Goal: Task Accomplishment & Management: Manage account settings

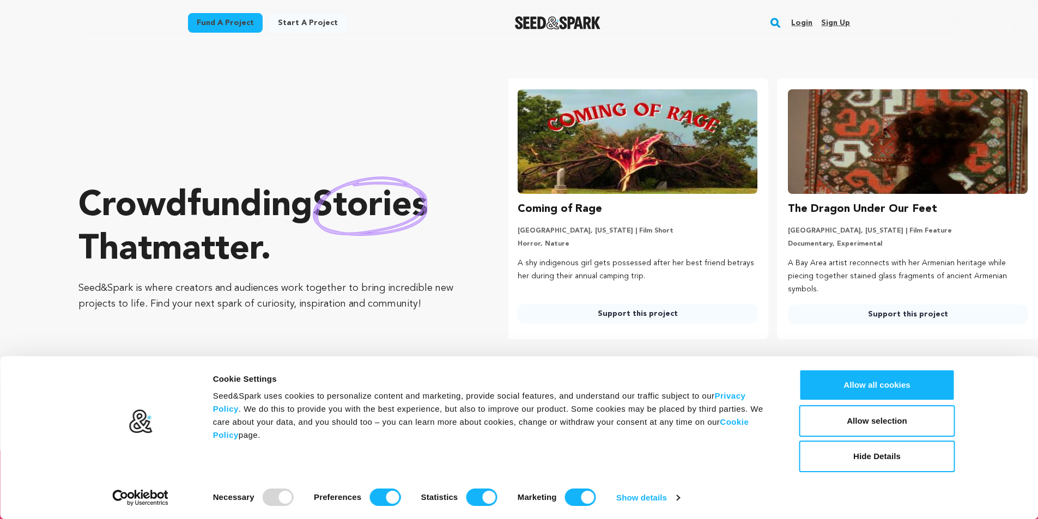
scroll to position [0, 279]
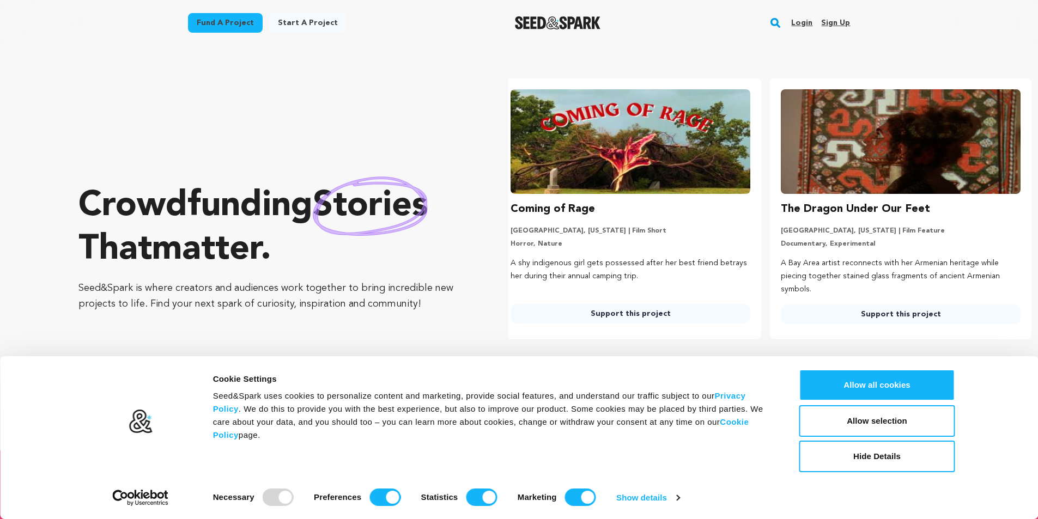
click at [842, 24] on link "Sign up" at bounding box center [835, 22] width 29 height 17
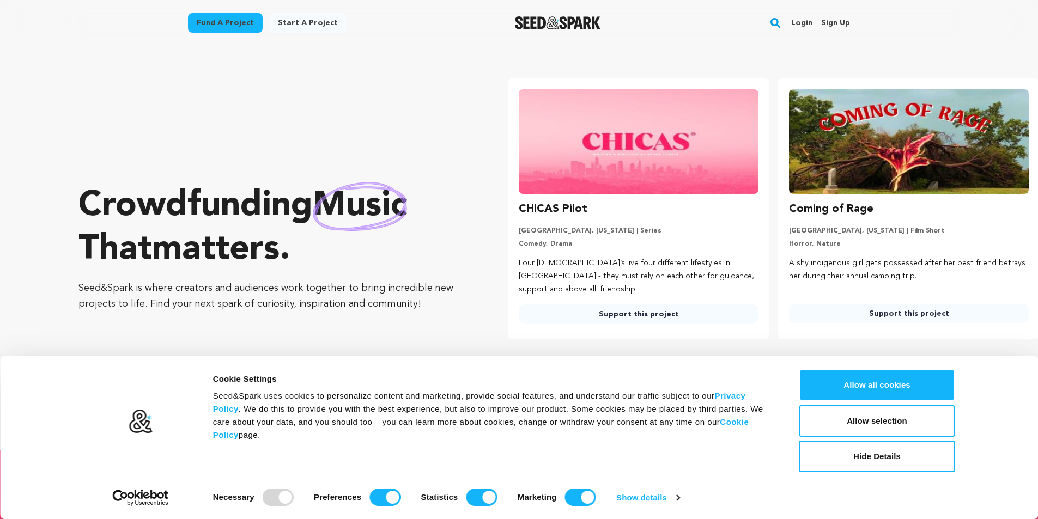
scroll to position [0, 0]
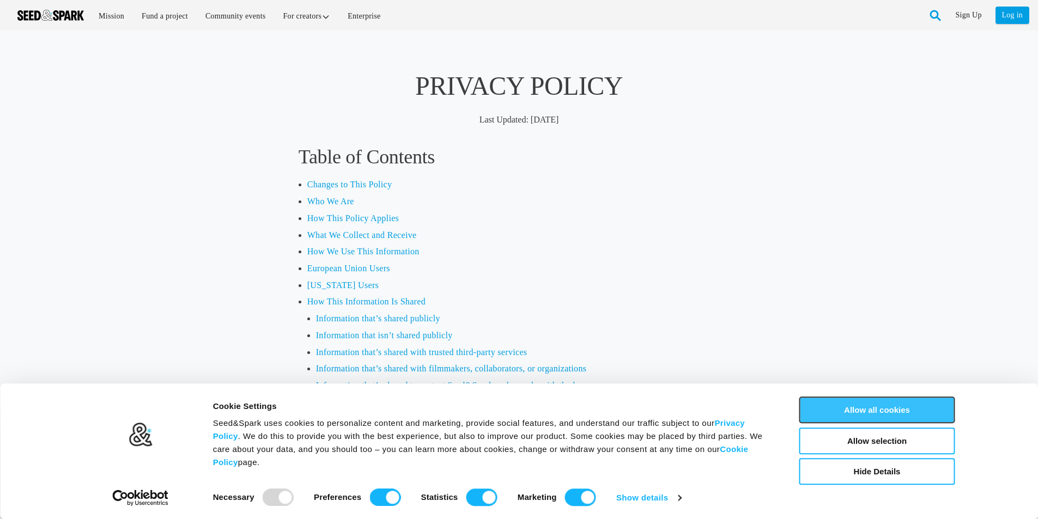
click at [887, 411] on button "Allow all cookies" at bounding box center [878, 410] width 156 height 27
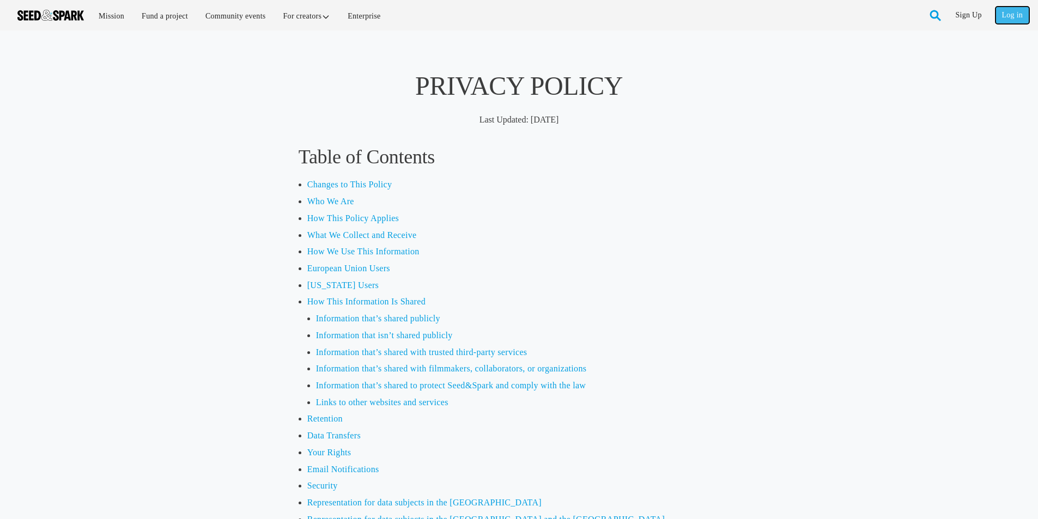
click at [1024, 17] on link "Log in" at bounding box center [1013, 15] width 34 height 17
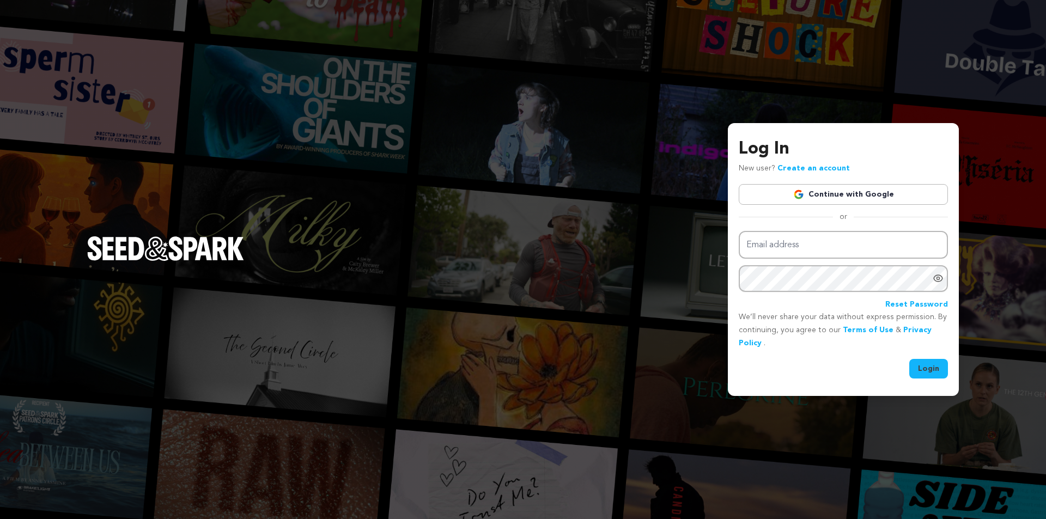
click at [821, 169] on link "Create an account" at bounding box center [814, 169] width 72 height 8
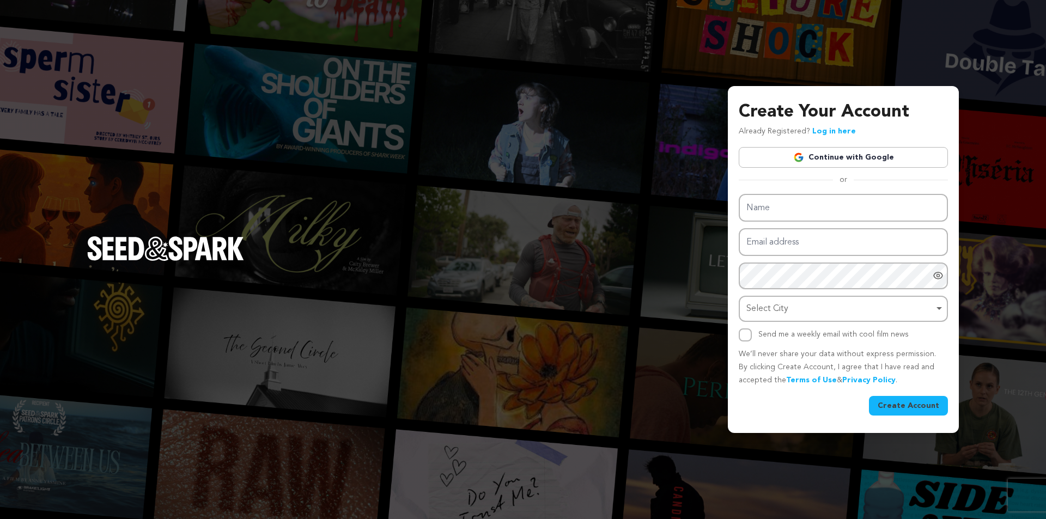
click at [828, 156] on link "Continue with Google" at bounding box center [843, 157] width 209 height 21
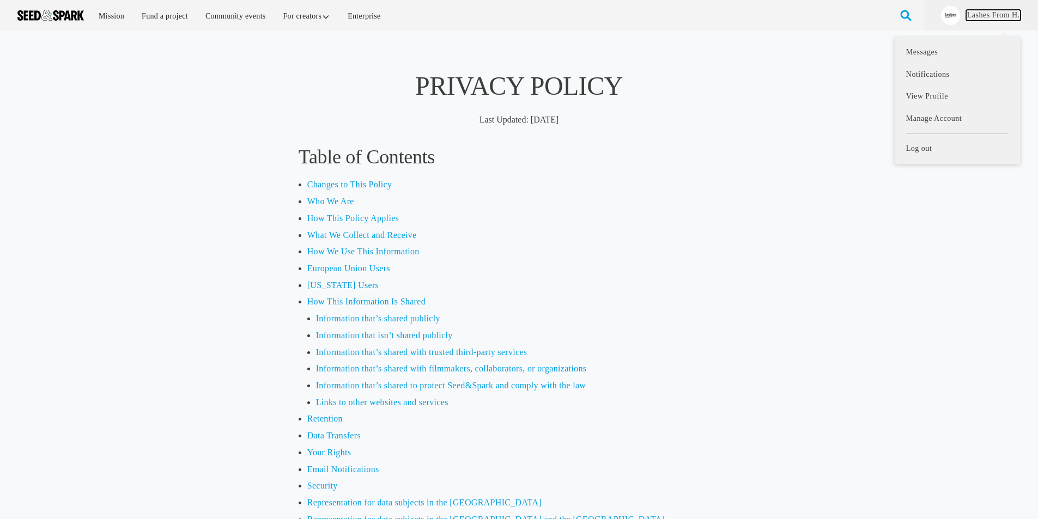
click at [993, 11] on link "Lashes From H." at bounding box center [993, 15] width 55 height 11
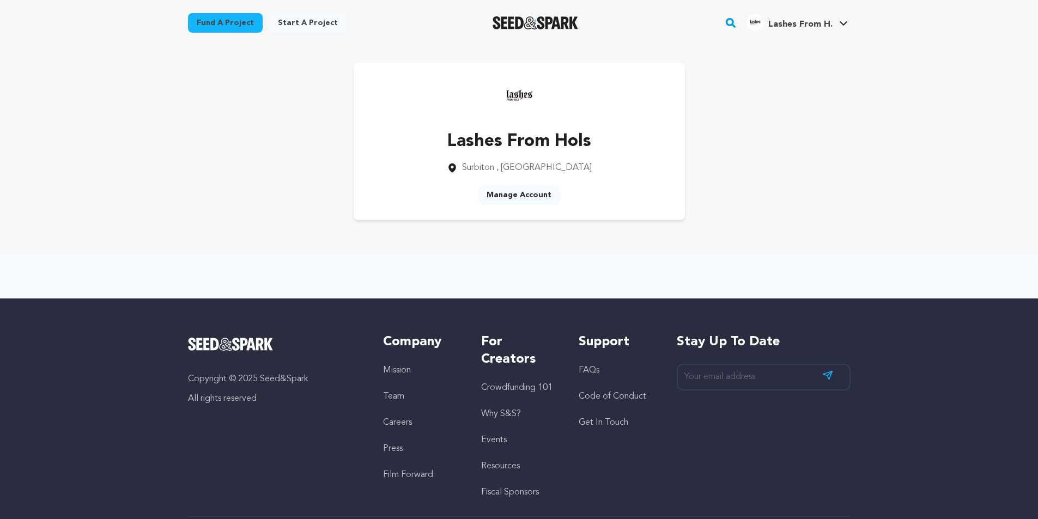
click at [525, 196] on link "Manage Account" at bounding box center [519, 195] width 82 height 20
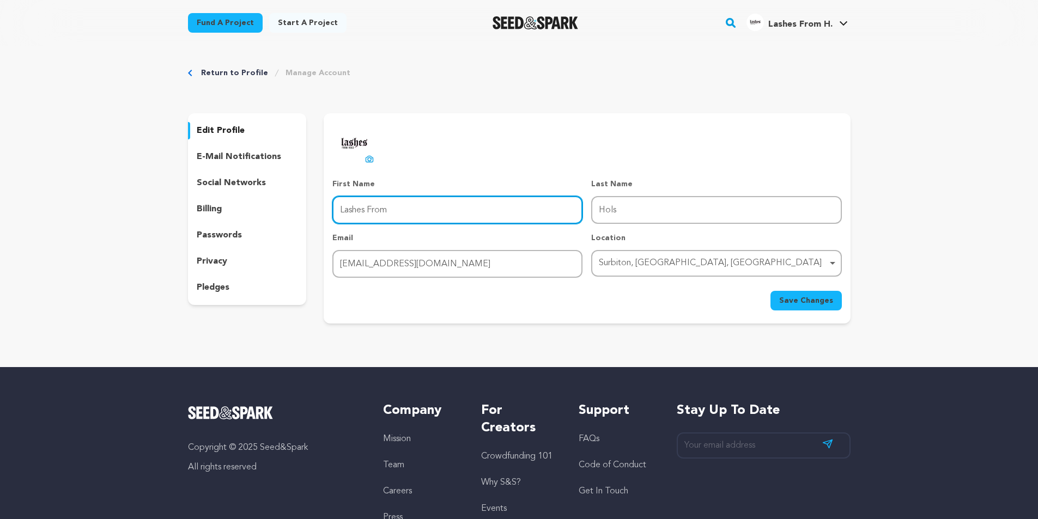
click at [443, 223] on input "Lashes From" at bounding box center [457, 210] width 250 height 28
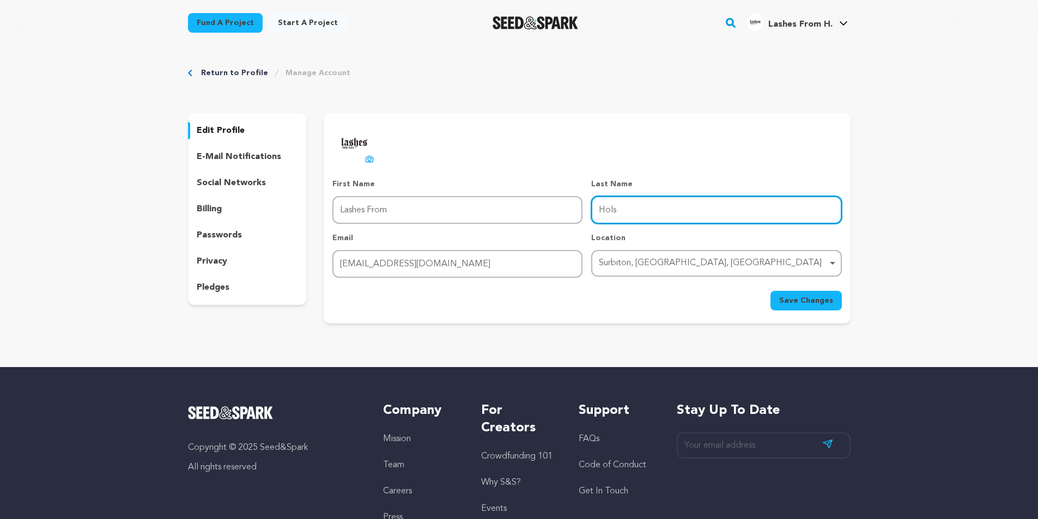
click at [628, 212] on input "Hols" at bounding box center [716, 210] width 250 height 28
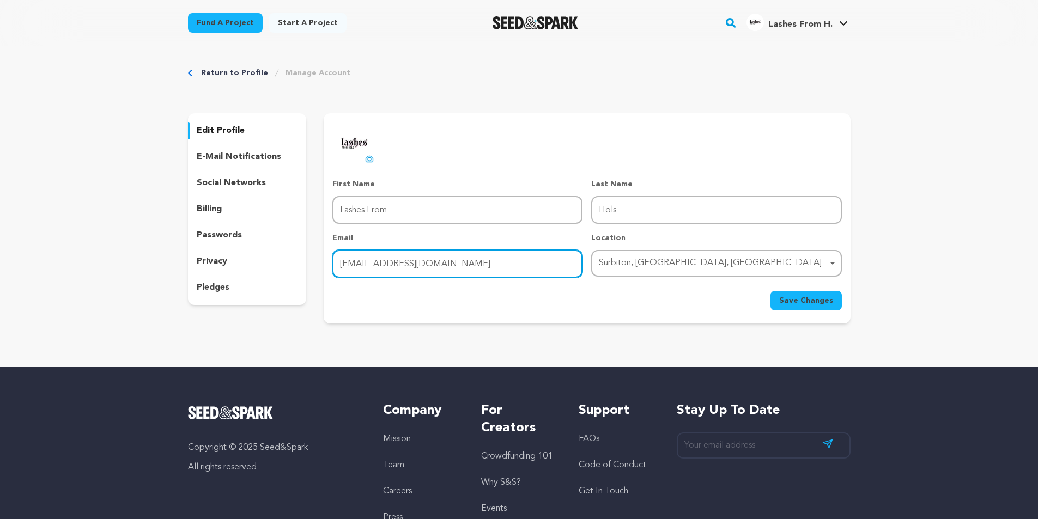
click at [522, 259] on input "lashesfromhols@gmail.com" at bounding box center [457, 264] width 250 height 28
click at [639, 264] on div "Surbiton, England, United Kingdom Remove item" at bounding box center [713, 264] width 228 height 16
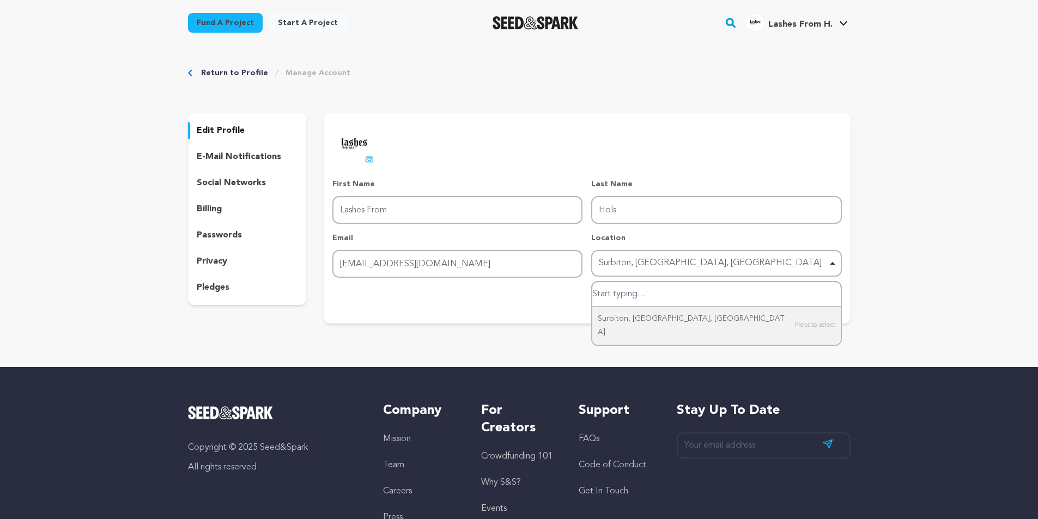
click at [648, 259] on div "Surbiton, England, United Kingdom Remove item" at bounding box center [713, 264] width 228 height 16
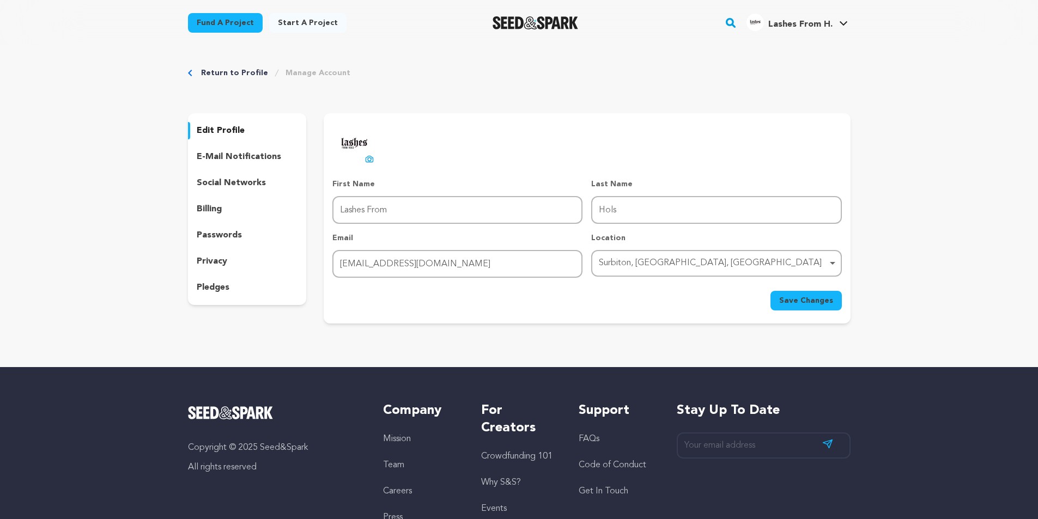
click at [815, 308] on button "Save Changes" at bounding box center [806, 301] width 71 height 20
click at [238, 156] on p "e-mail notifications" at bounding box center [239, 156] width 84 height 13
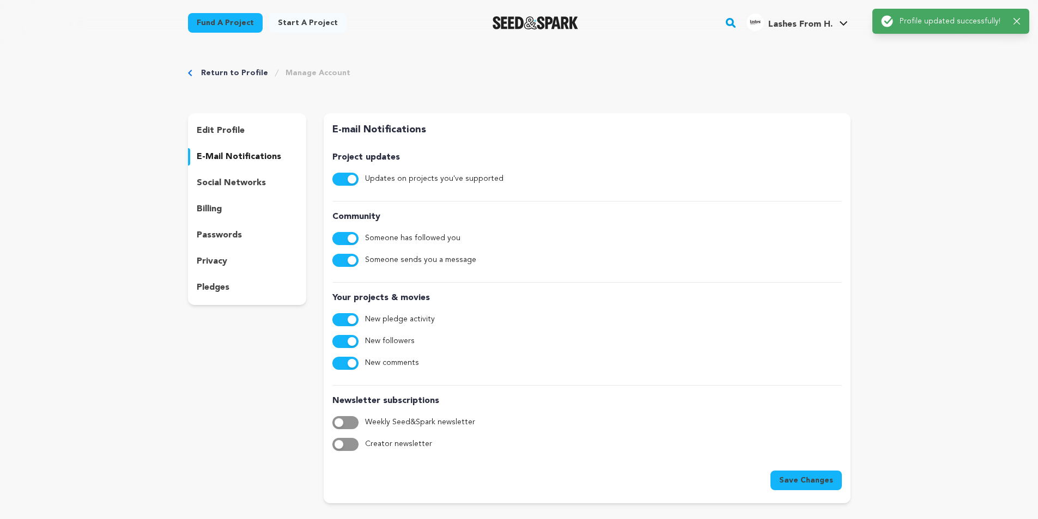
click at [234, 187] on p "social networks" at bounding box center [231, 183] width 69 height 13
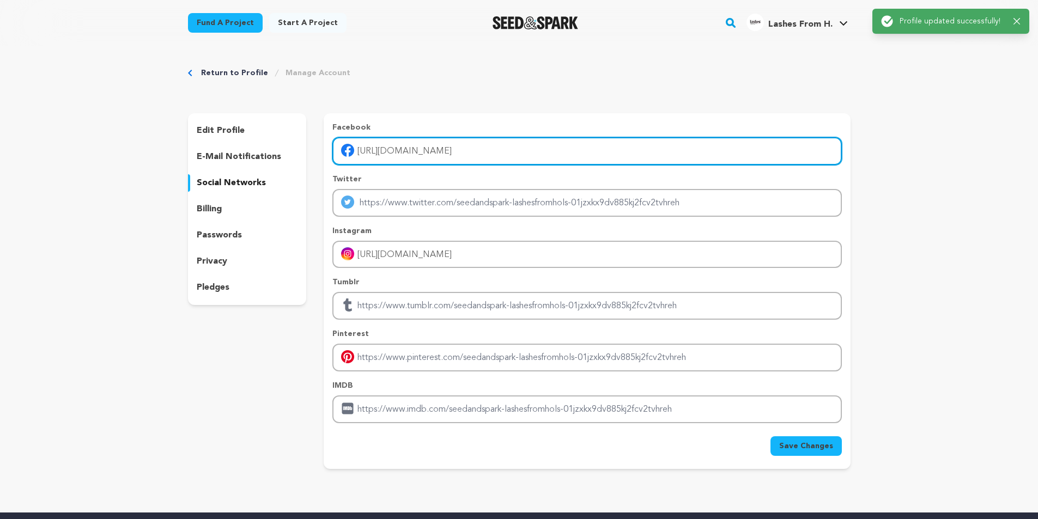
click at [421, 157] on input "https://www.facebook.com/people/lashesfromhols/100063895147183/" at bounding box center [586, 151] width 509 height 28
click at [509, 155] on input "https://www.facebook.com/people/lashesfromhols/100063895147183/" at bounding box center [586, 151] width 509 height 28
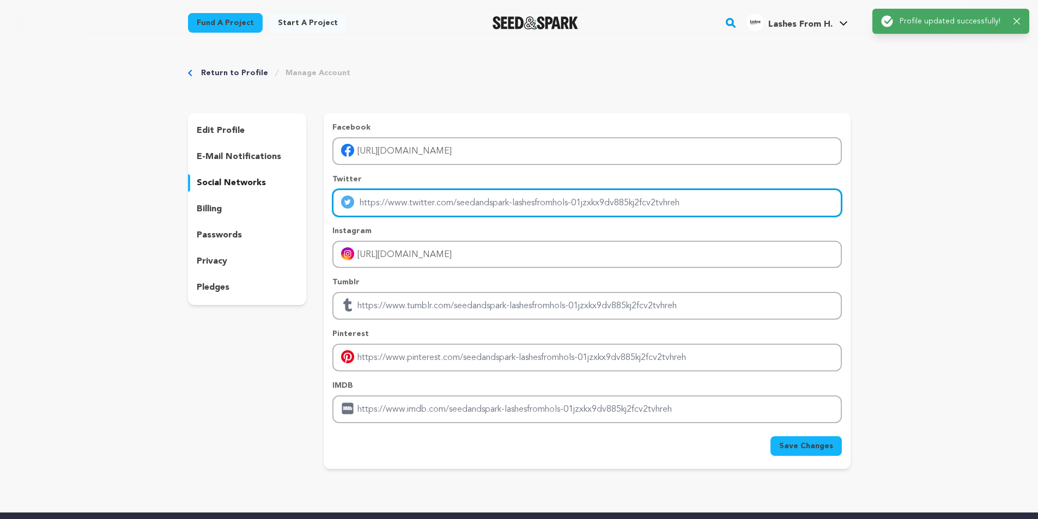
drag, startPoint x: 539, startPoint y: 203, endPoint x: 511, endPoint y: 229, distance: 38.2
click at [539, 203] on input "Enter twitter profile link" at bounding box center [586, 203] width 509 height 28
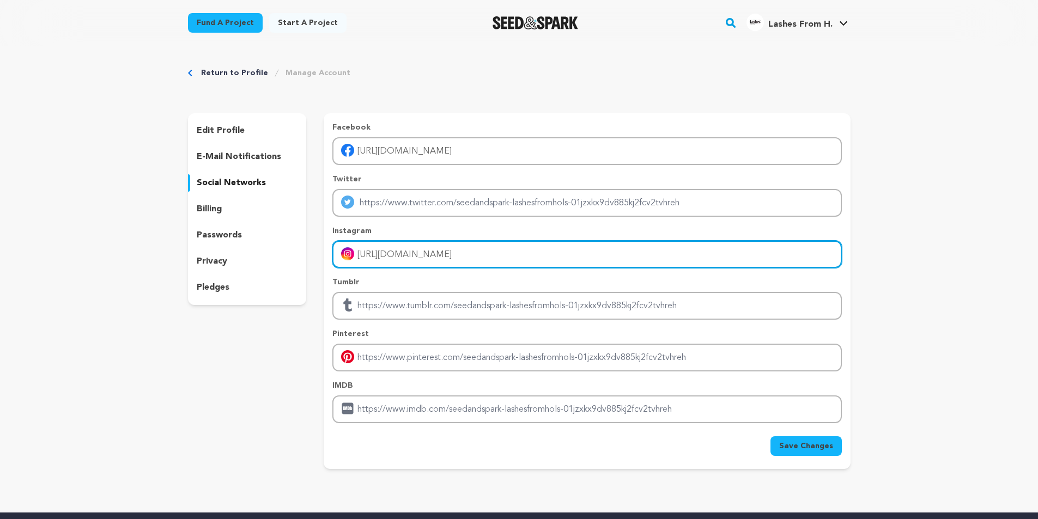
click at [495, 249] on input "https://www.instagram.com/lashesfromhols/" at bounding box center [586, 255] width 509 height 28
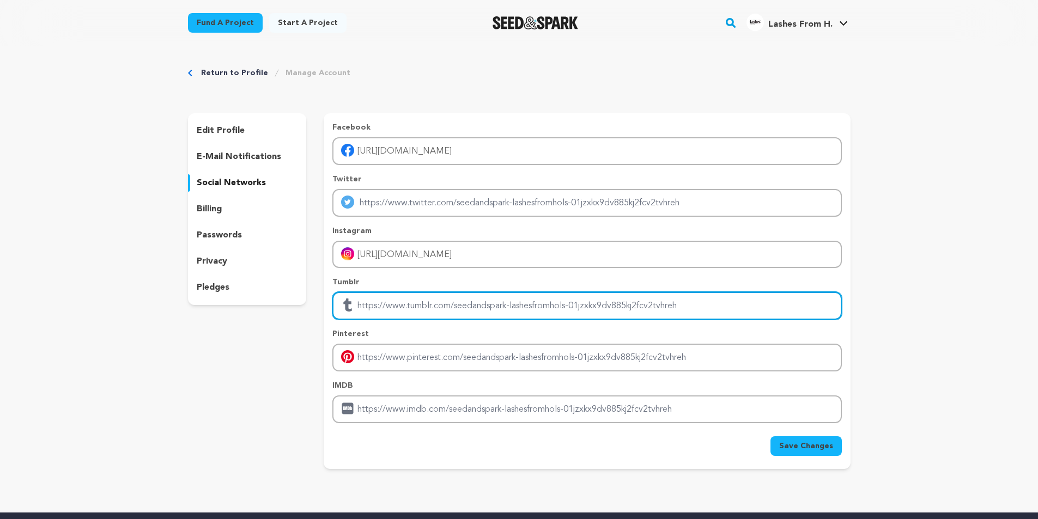
click at [502, 300] on input "Enter tubmlr profile link" at bounding box center [586, 306] width 509 height 28
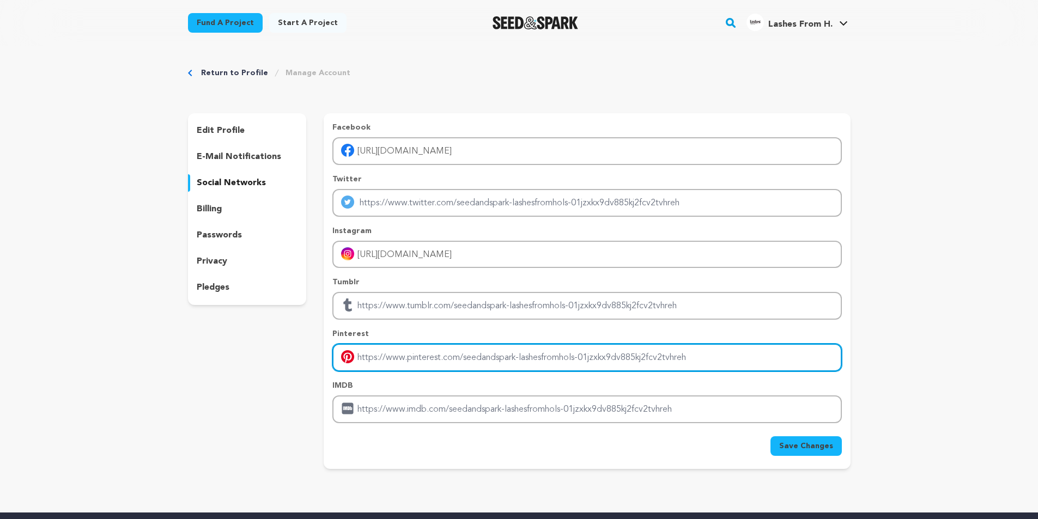
click at [504, 354] on input "Enter pinterest profile link" at bounding box center [586, 358] width 509 height 28
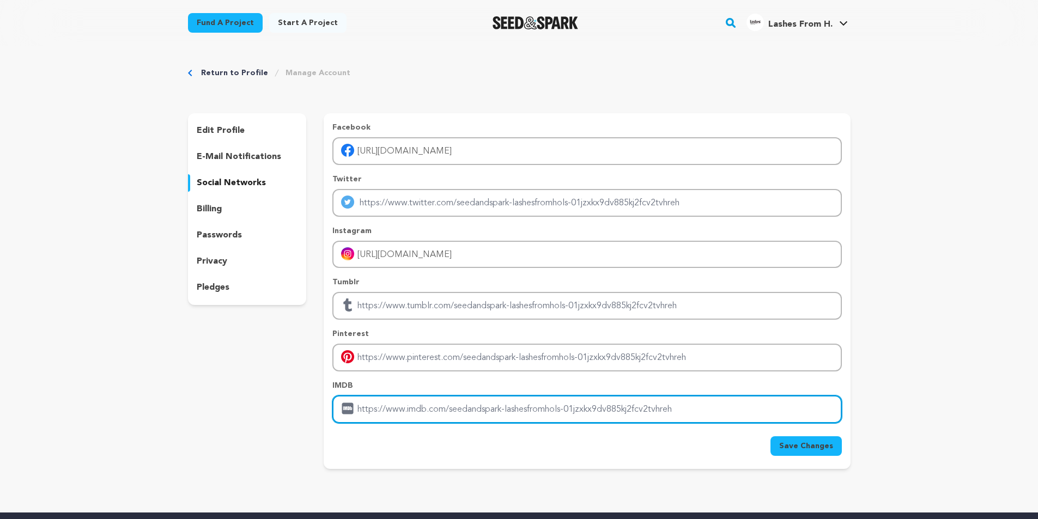
click at [507, 407] on input "Enter IMDB profile link" at bounding box center [586, 410] width 509 height 28
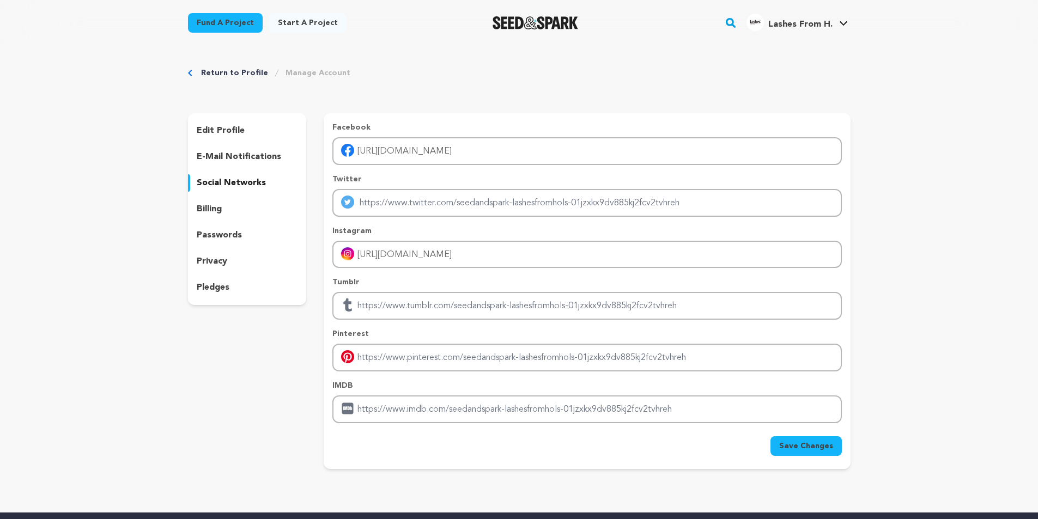
click at [804, 453] on button "Save Changes" at bounding box center [806, 447] width 71 height 20
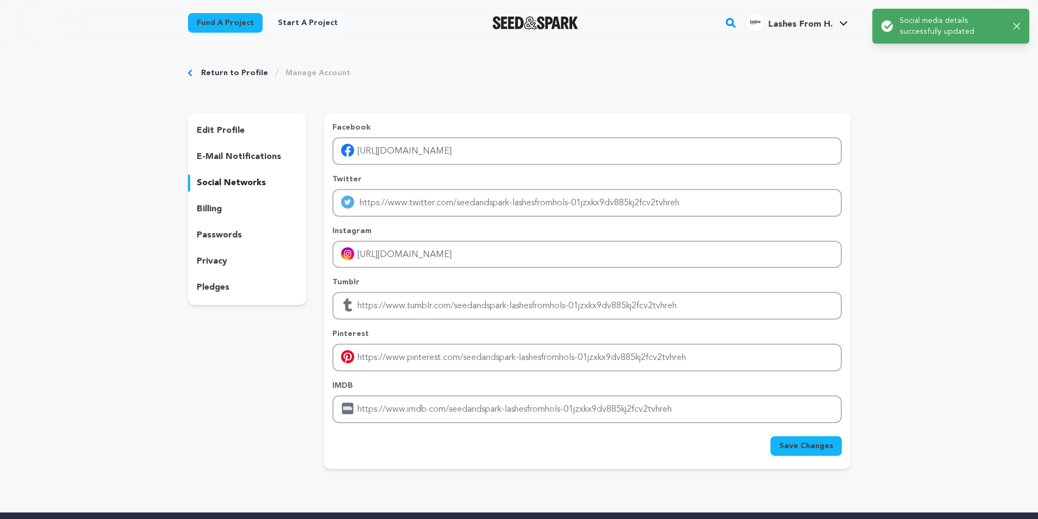
click at [1018, 26] on icon "button" at bounding box center [1017, 26] width 7 height 7
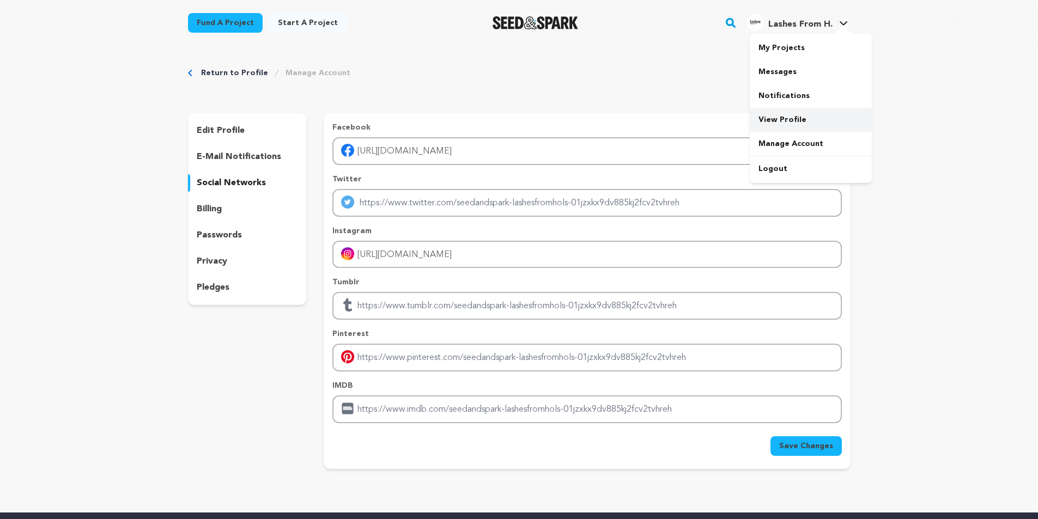
click at [776, 117] on link "View Profile" at bounding box center [811, 120] width 122 height 24
